Goal: Task Accomplishment & Management: Complete application form

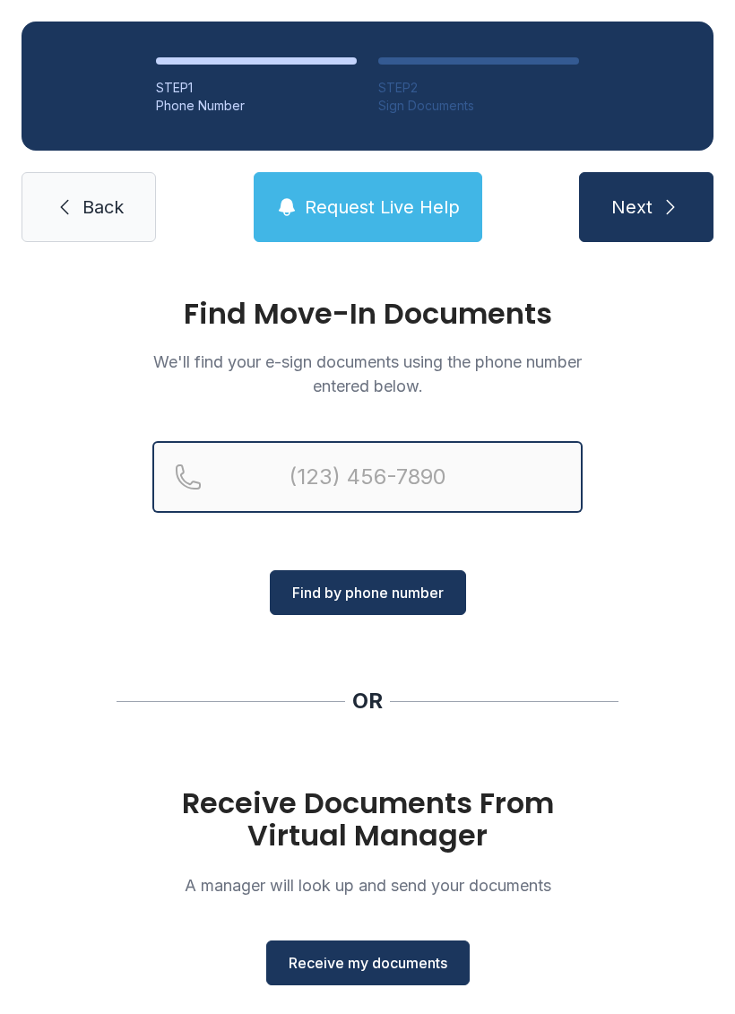
click at [466, 473] on input "Reservation phone number" at bounding box center [367, 477] width 431 height 72
type input "("
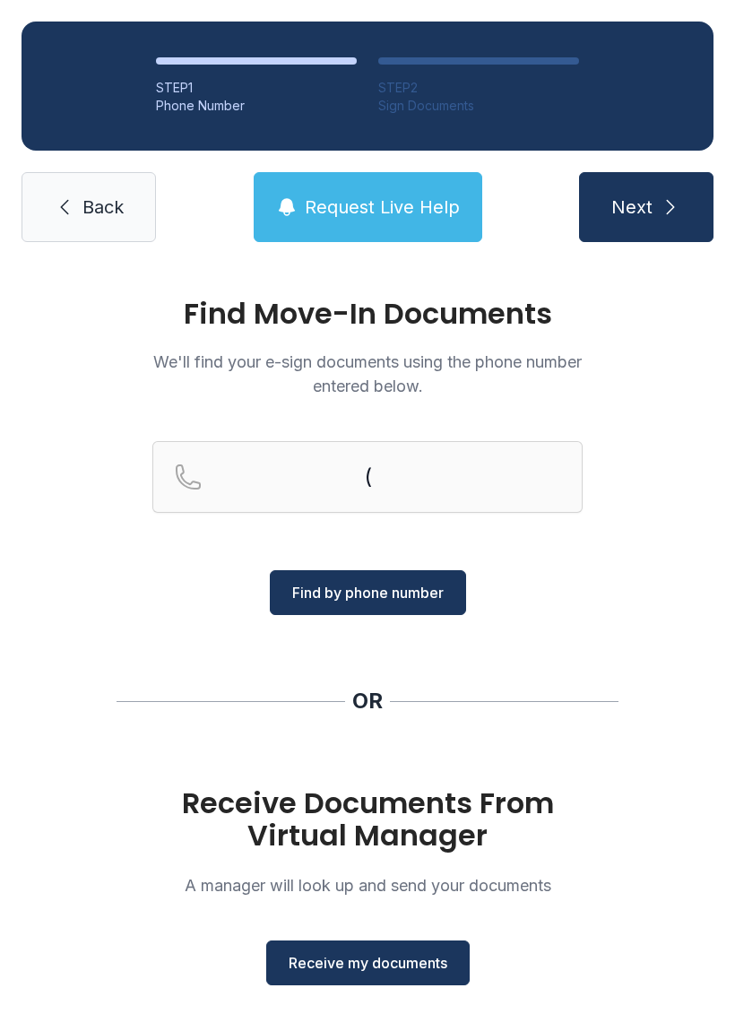
click at [94, 187] on link "Back" at bounding box center [89, 207] width 135 height 70
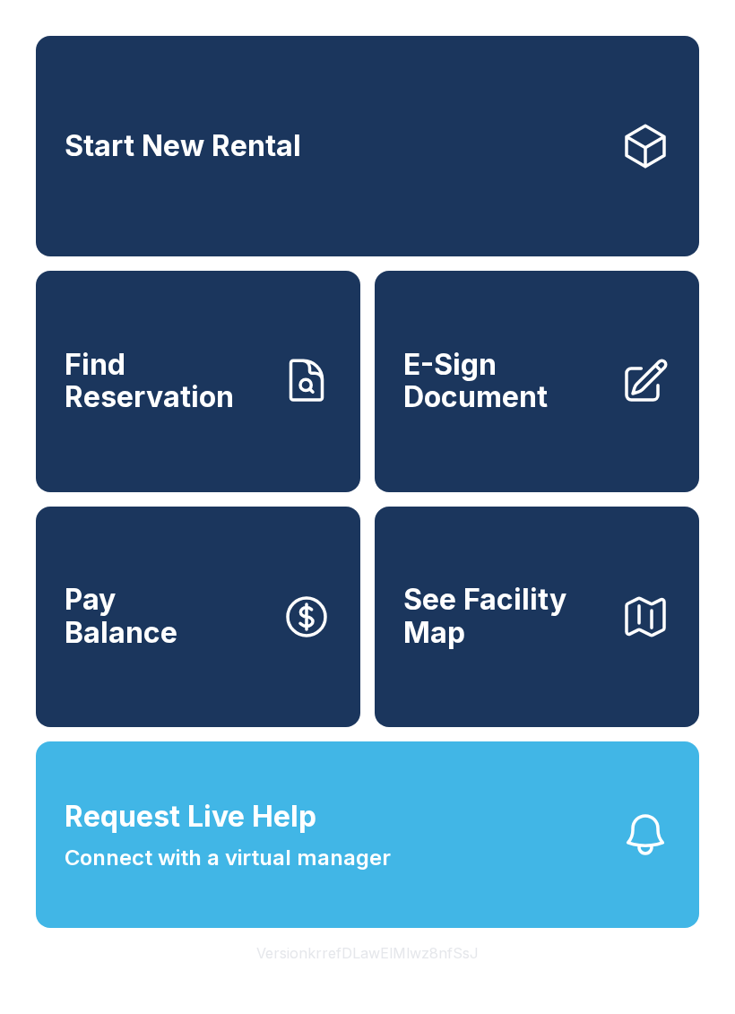
click at [502, 439] on link "E-Sign Document" at bounding box center [537, 381] width 325 height 221
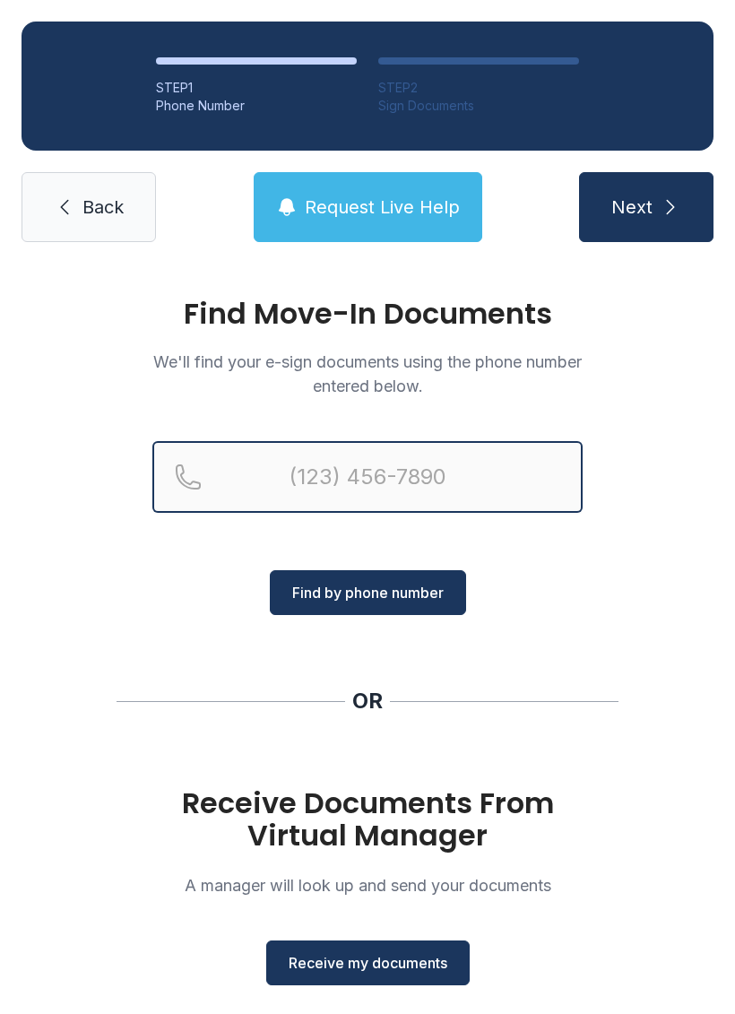
click at [362, 490] on input "Reservation phone number" at bounding box center [367, 477] width 431 height 72
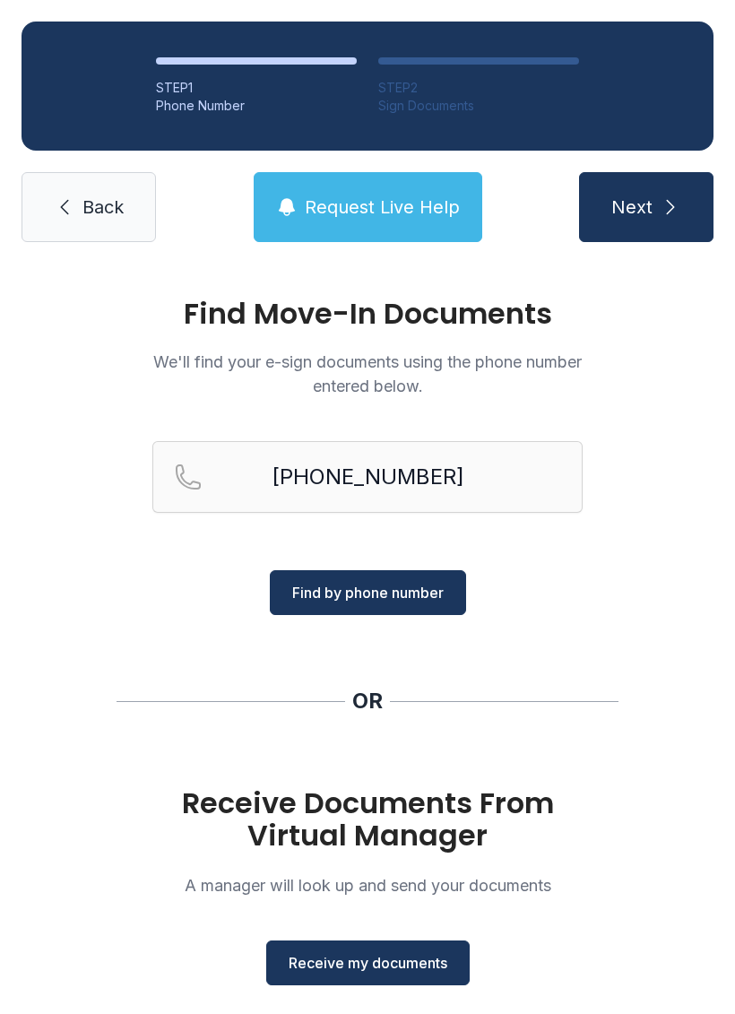
click at [436, 583] on span "Find by phone number" at bounding box center [368, 593] width 152 height 22
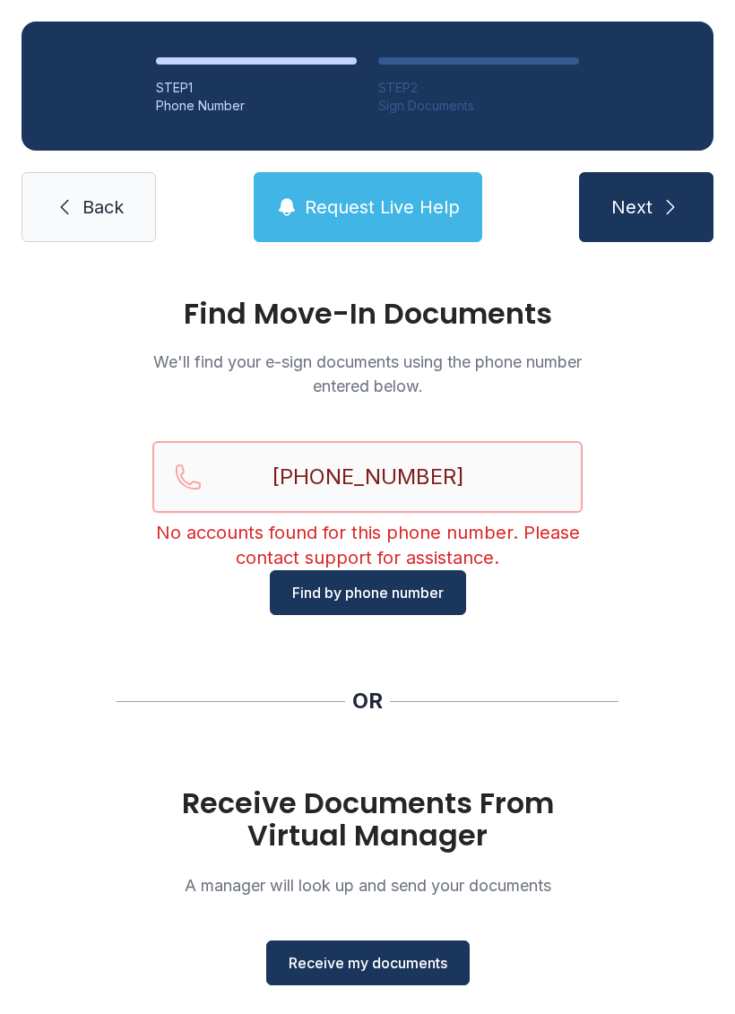
click at [357, 462] on input "[PHONE_NUMBER]" at bounding box center [367, 477] width 431 height 72
click at [335, 474] on input "[PHONE_NUMBER]" at bounding box center [367, 477] width 431 height 72
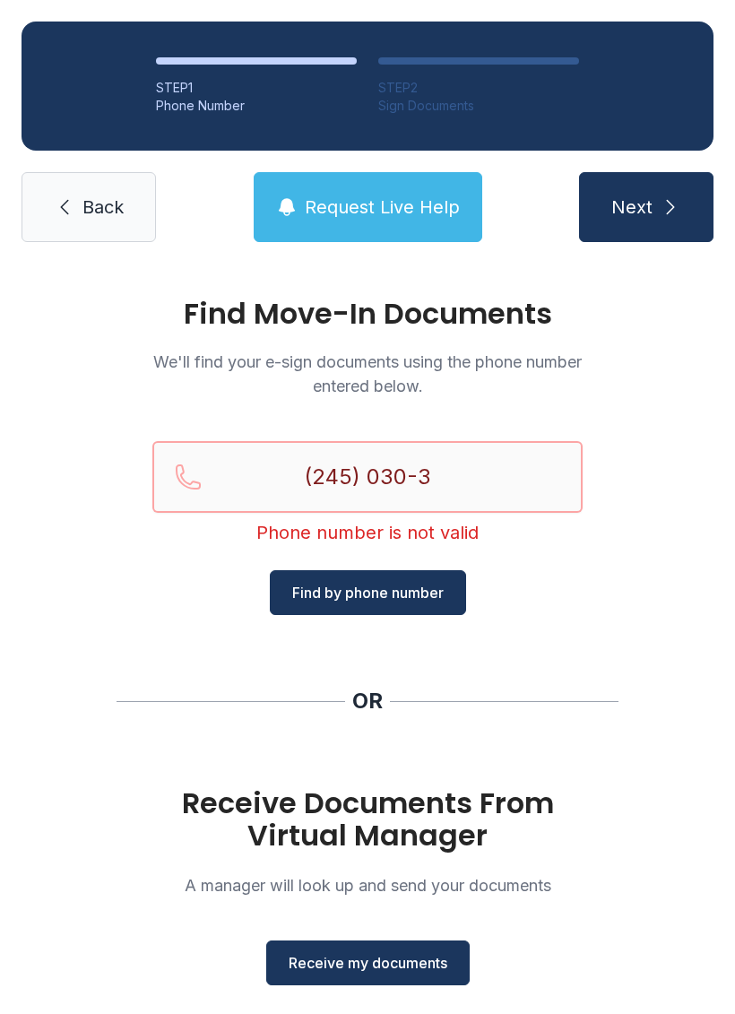
click at [382, 471] on input "(245) 030-3" at bounding box center [367, 477] width 431 height 72
click at [276, 465] on input "(245) 030-3" at bounding box center [367, 477] width 431 height 72
type input "[PHONE_NUMBER]"
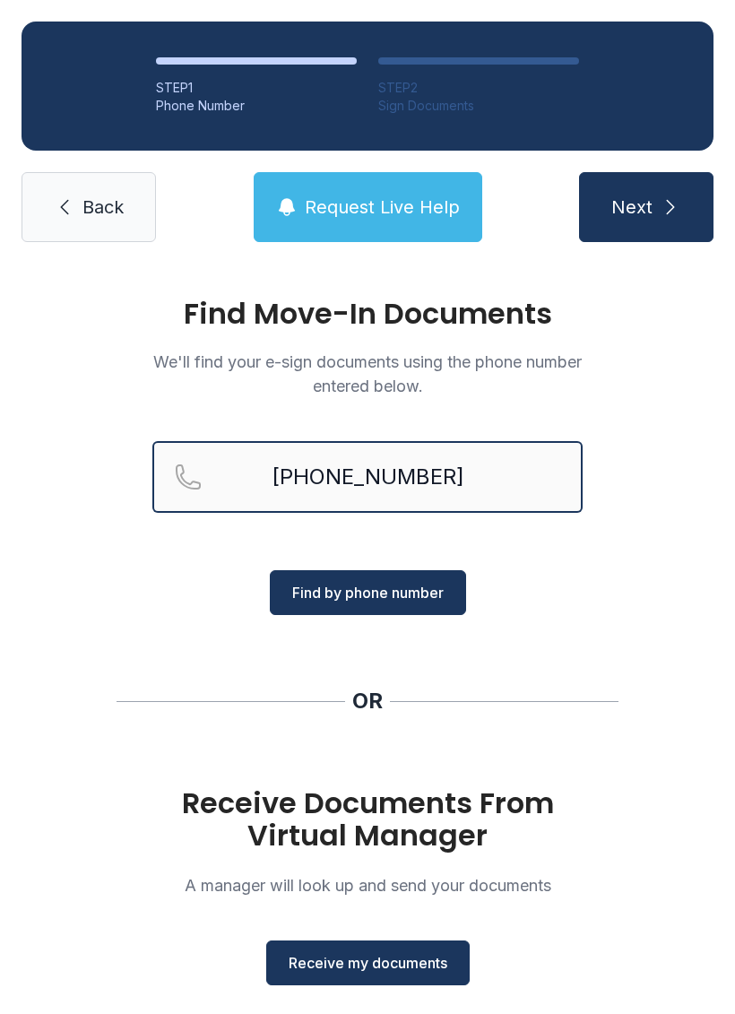
click at [646, 207] on button "Next" at bounding box center [646, 207] width 135 height 70
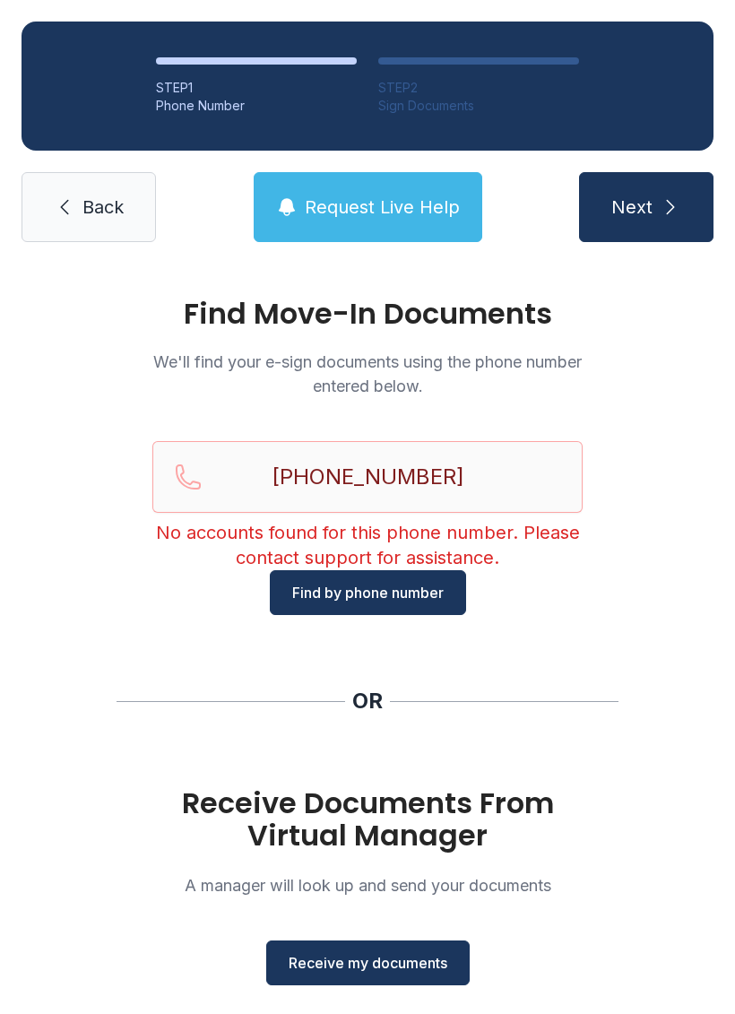
click at [440, 586] on span "Find by phone number" at bounding box center [368, 593] width 152 height 22
click at [439, 580] on button "Find by phone number" at bounding box center [368, 592] width 196 height 45
click at [492, 478] on input "[PHONE_NUMBER]" at bounding box center [367, 477] width 431 height 72
